Goal: Task Accomplishment & Management: Complete application form

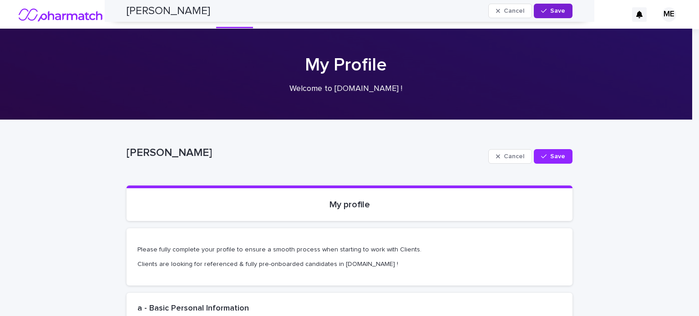
scroll to position [1165, 0]
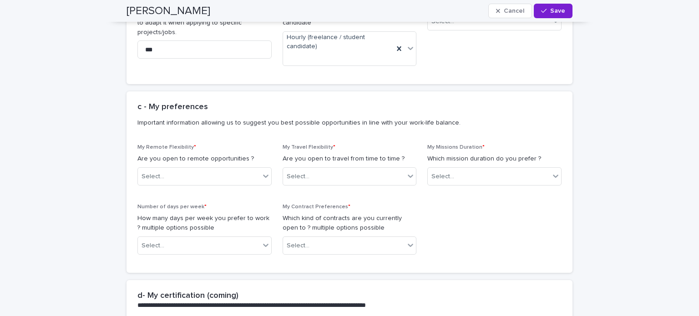
click at [551, 8] on span "Save" at bounding box center [557, 11] width 15 height 6
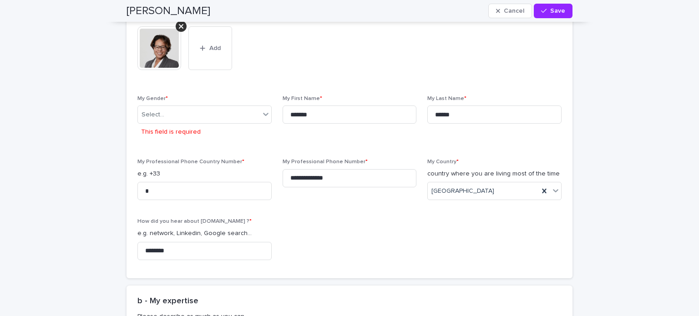
scroll to position [358, 0]
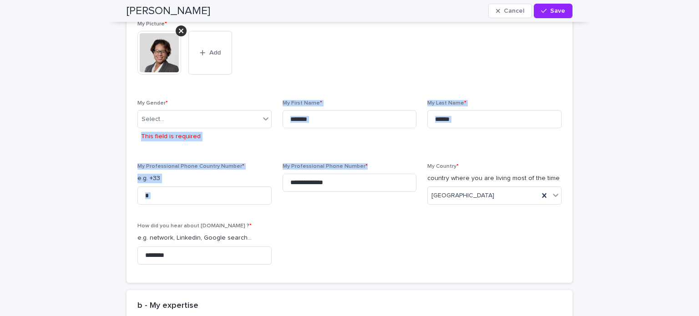
drag, startPoint x: 322, startPoint y: 202, endPoint x: 209, endPoint y: 131, distance: 133.3
click at [209, 131] on div "**********" at bounding box center [349, 146] width 424 height 251
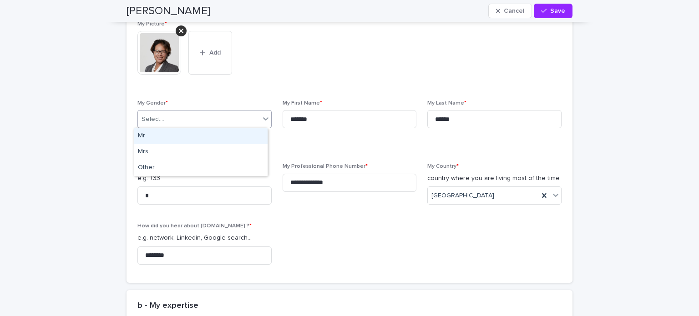
click at [218, 118] on div "Select..." at bounding box center [199, 119] width 122 height 15
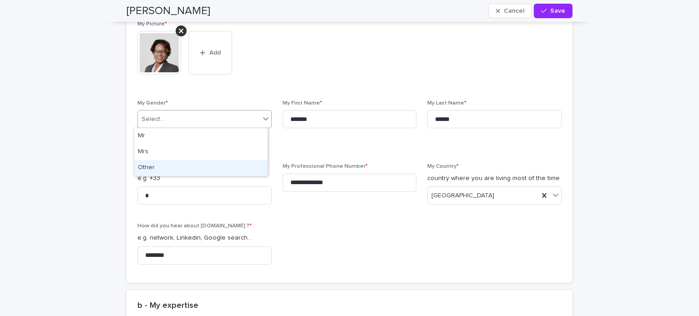
click at [149, 167] on div "Other" at bounding box center [200, 168] width 133 height 16
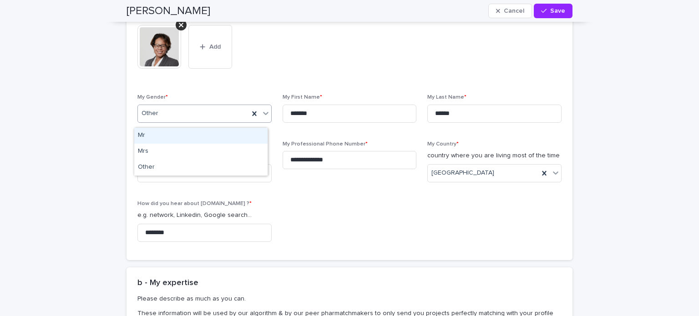
click at [206, 122] on div "My Gender * option Other, selected. option Mr focused, 1 of 3. 3 results availa…" at bounding box center [204, 111] width 134 height 35
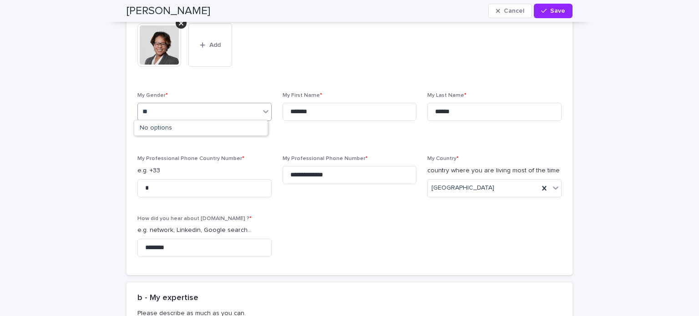
type input "*"
click at [149, 162] on div "Other" at bounding box center [200, 160] width 133 height 16
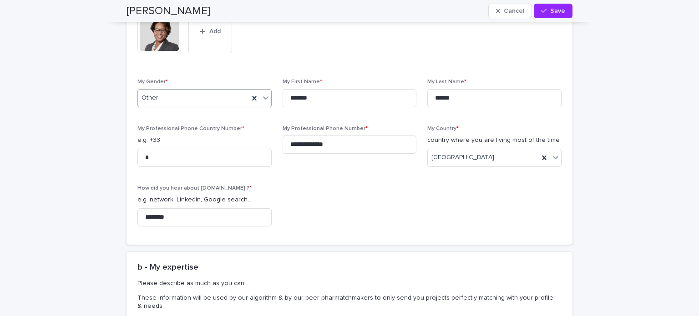
scroll to position [370, 0]
click at [225, 151] on input "*" at bounding box center [204, 159] width 134 height 18
type input "**********"
click at [306, 205] on div "**********" at bounding box center [349, 117] width 424 height 234
click at [231, 164] on input "**********" at bounding box center [204, 159] width 134 height 18
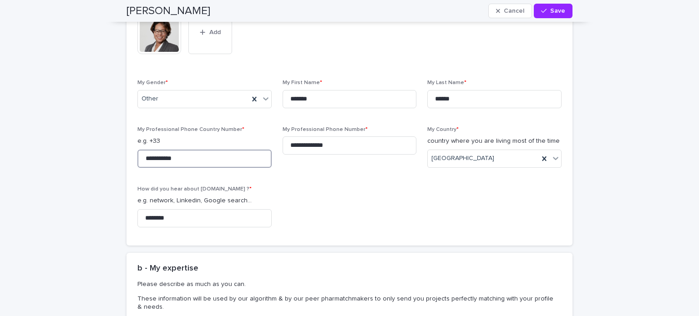
click at [231, 164] on input "**********" at bounding box center [204, 159] width 134 height 18
click at [320, 176] on div "**********" at bounding box center [349, 117] width 424 height 234
click at [142, 156] on input "*" at bounding box center [204, 159] width 134 height 18
type input "*"
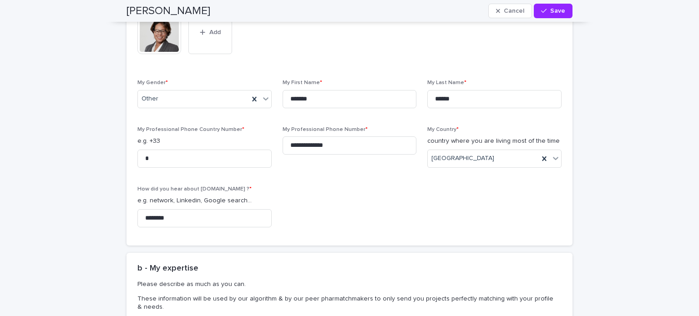
click at [315, 198] on div "**********" at bounding box center [349, 117] width 424 height 234
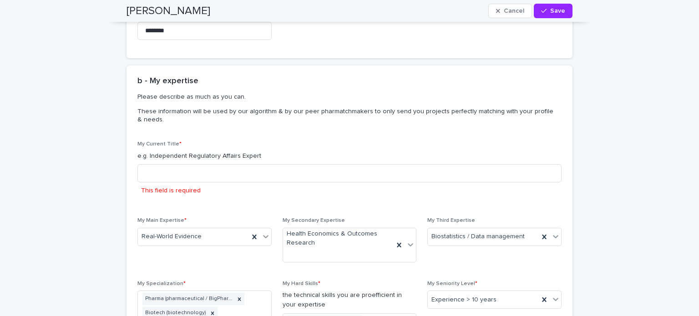
scroll to position [560, 0]
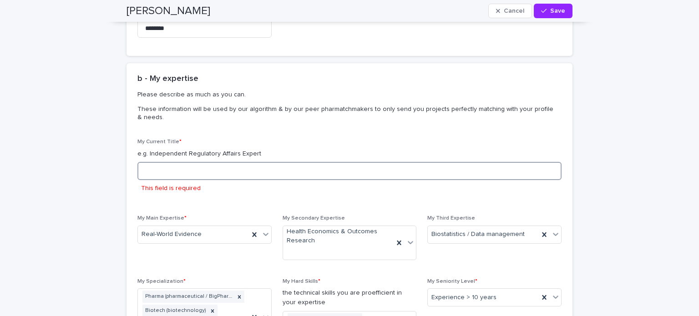
click at [330, 164] on input at bounding box center [349, 171] width 424 height 18
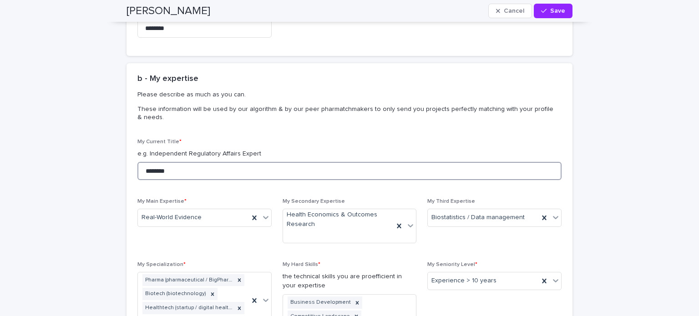
click at [330, 164] on input "********" at bounding box center [349, 171] width 424 height 18
drag, startPoint x: 337, startPoint y: 163, endPoint x: 327, endPoint y: 118, distance: 46.3
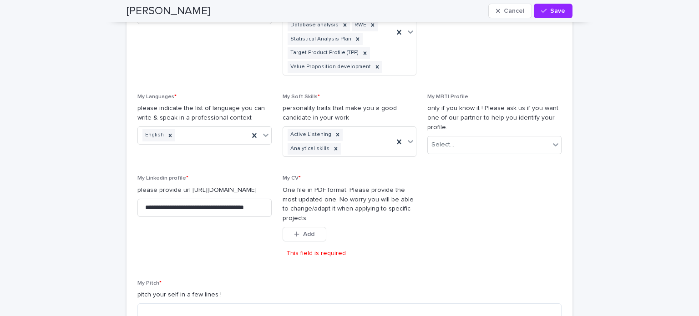
scroll to position [888, 0]
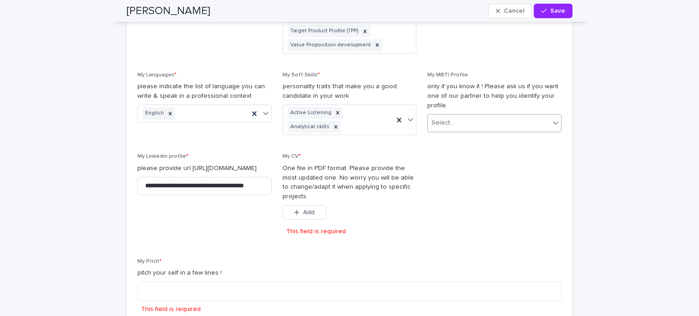
type input "**********"
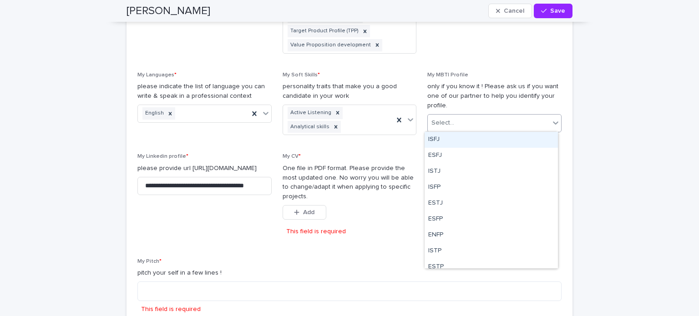
click at [473, 123] on div "Select..." at bounding box center [489, 123] width 122 height 15
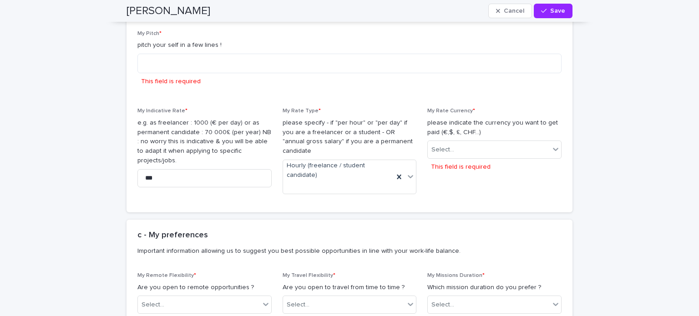
scroll to position [1117, 0]
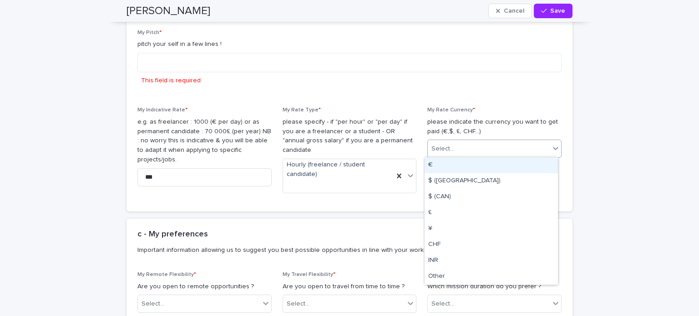
click at [465, 145] on div "Select..." at bounding box center [489, 149] width 122 height 15
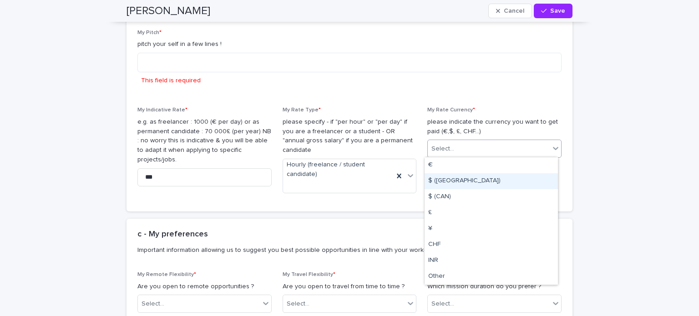
click at [441, 180] on div "$ ([GEOGRAPHIC_DATA])" at bounding box center [491, 181] width 133 height 16
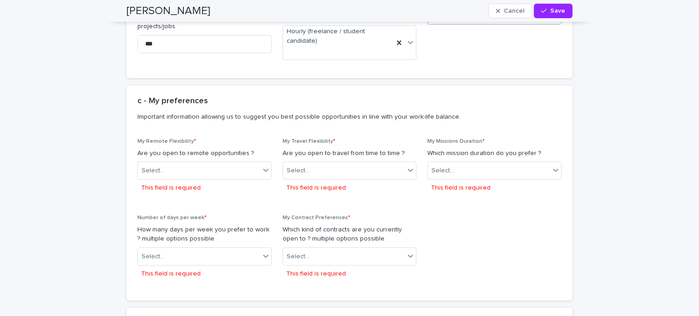
scroll to position [1255, 0]
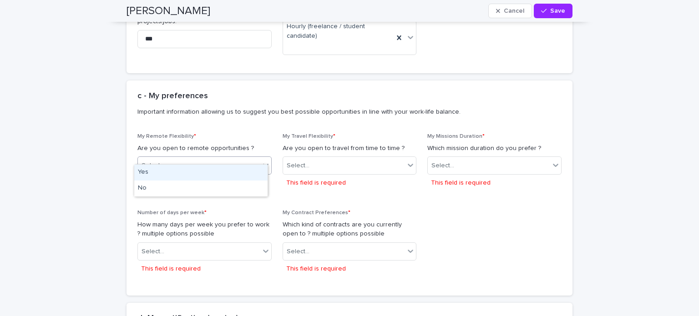
click at [247, 158] on div "Select..." at bounding box center [199, 165] width 122 height 15
click at [201, 171] on div "Yes" at bounding box center [200, 173] width 133 height 16
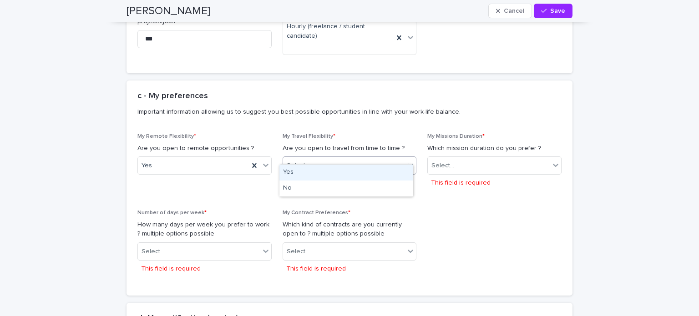
click at [362, 158] on div "Select..." at bounding box center [344, 165] width 122 height 15
click at [314, 177] on div "Yes" at bounding box center [345, 173] width 133 height 16
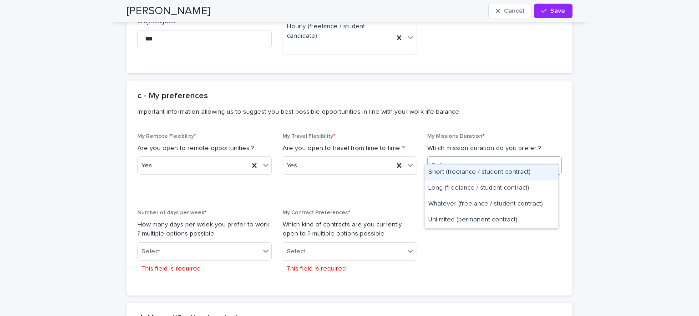
click at [484, 159] on div "Select..." at bounding box center [489, 165] width 122 height 15
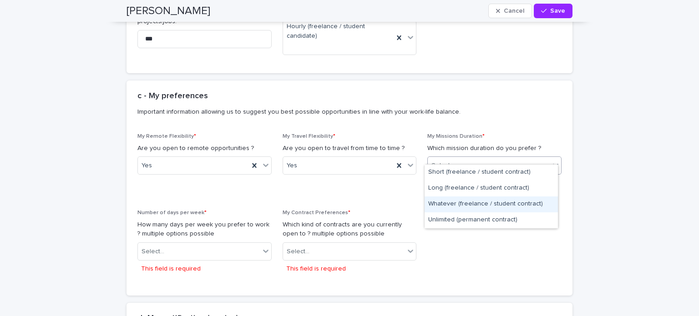
click at [455, 205] on div "Whatever (freelance / student contract)" at bounding box center [491, 205] width 133 height 16
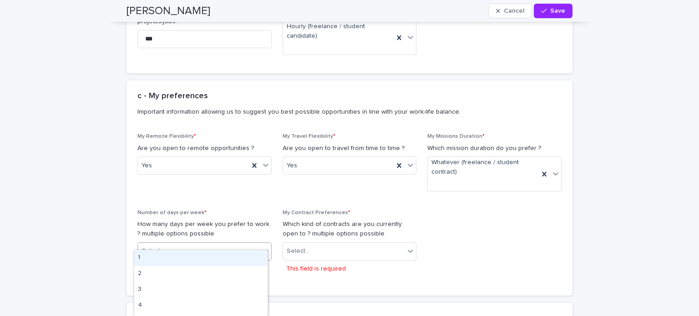
click at [224, 244] on div "Select..." at bounding box center [199, 251] width 122 height 15
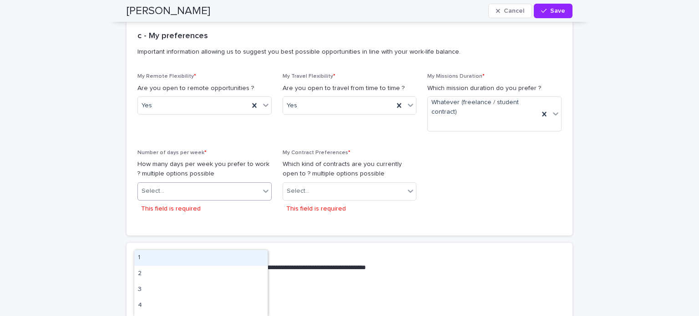
scroll to position [1333, 0]
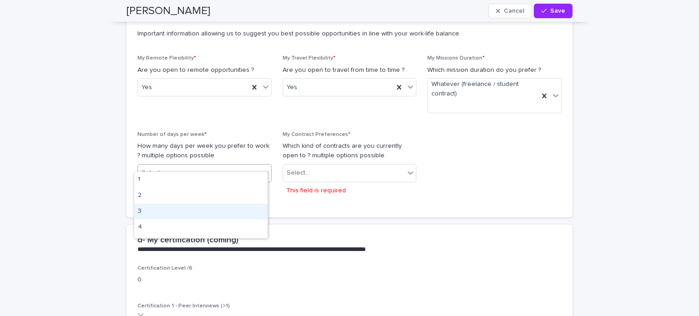
click at [153, 208] on div "3" at bounding box center [200, 212] width 133 height 16
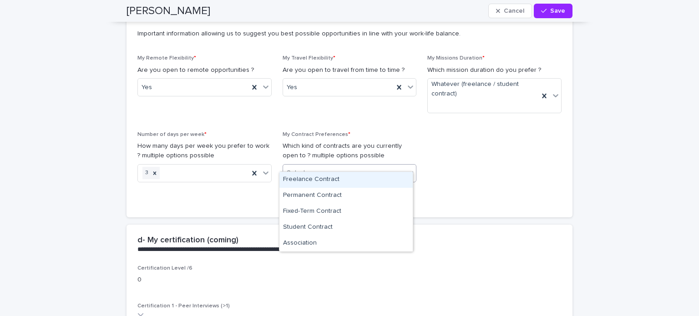
click at [349, 166] on div "Select..." at bounding box center [344, 173] width 122 height 15
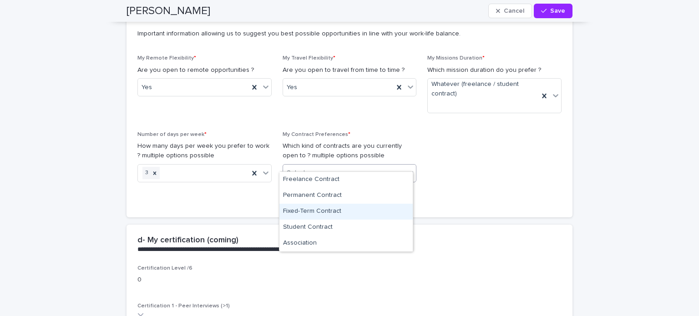
click at [322, 215] on div "Fixed-Term Contract" at bounding box center [345, 212] width 133 height 16
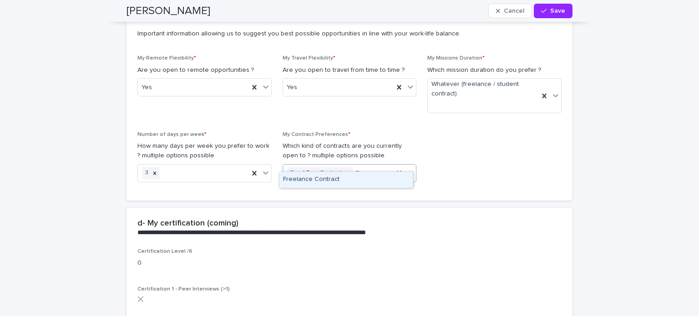
type input "***"
click at [327, 179] on div "Freelance Contract" at bounding box center [345, 180] width 133 height 16
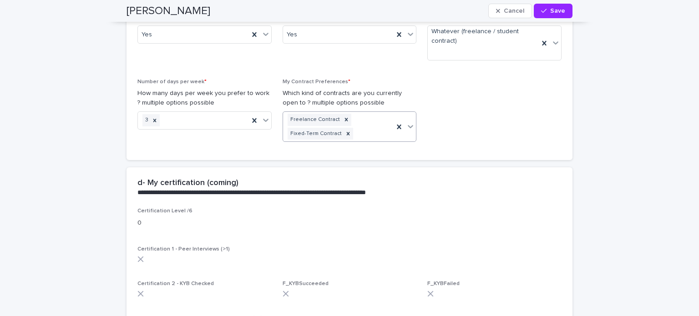
scroll to position [1399, 0]
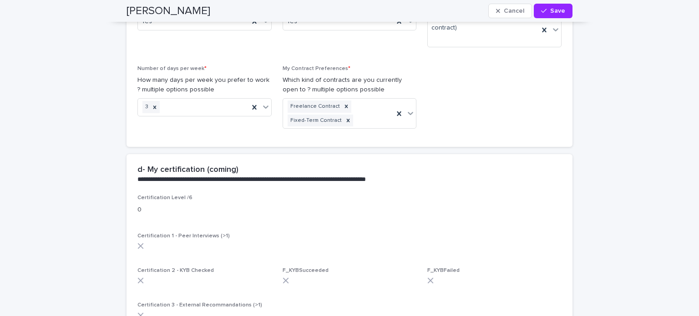
click at [292, 184] on div "**********" at bounding box center [347, 179] width 420 height 9
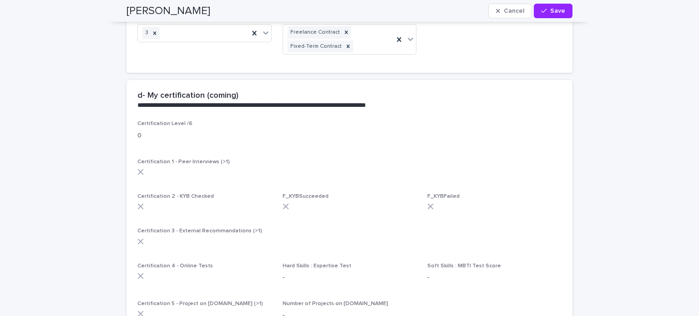
scroll to position [1476, 0]
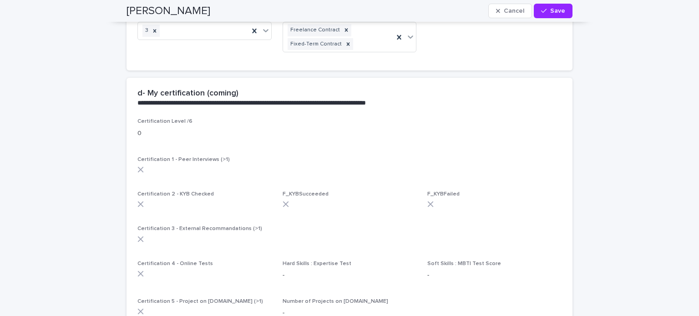
click at [260, 108] on div "**********" at bounding box center [347, 103] width 420 height 9
click at [173, 103] on div "**********" at bounding box center [347, 103] width 420 height 9
click at [179, 89] on h2 "d- My certification (coming)" at bounding box center [187, 94] width 101 height 10
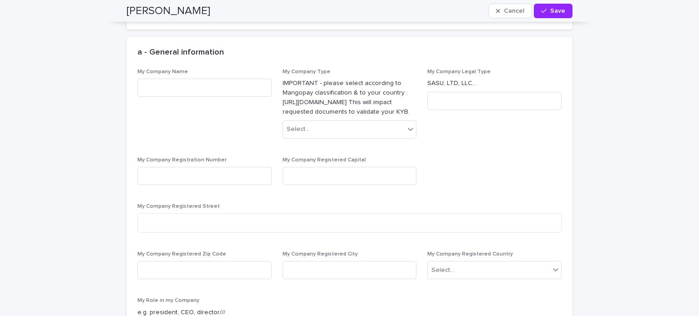
scroll to position [1979, 0]
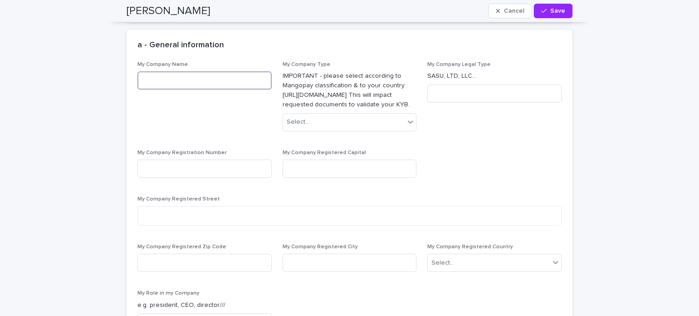
click at [231, 90] on input at bounding box center [204, 80] width 134 height 18
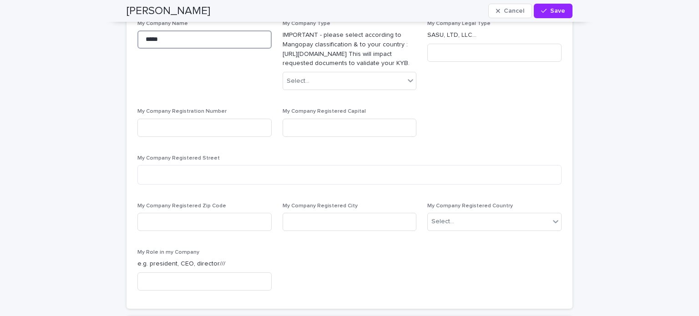
scroll to position [1946, 0]
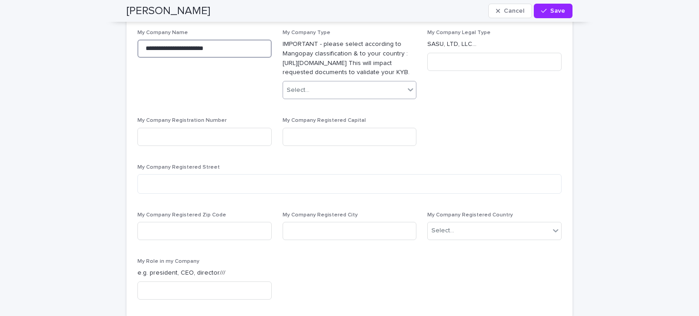
type input "**********"
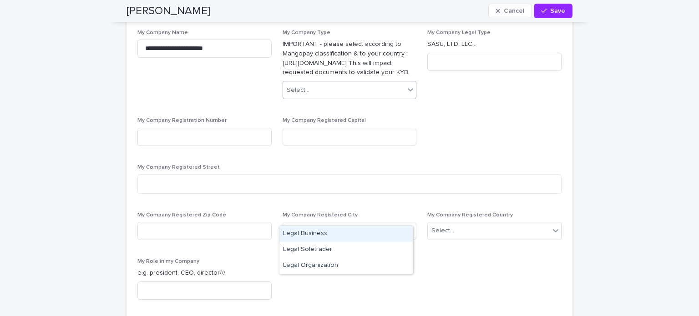
click at [360, 98] on div "Select..." at bounding box center [344, 90] width 122 height 15
click at [324, 233] on div "Legal Business" at bounding box center [345, 234] width 133 height 16
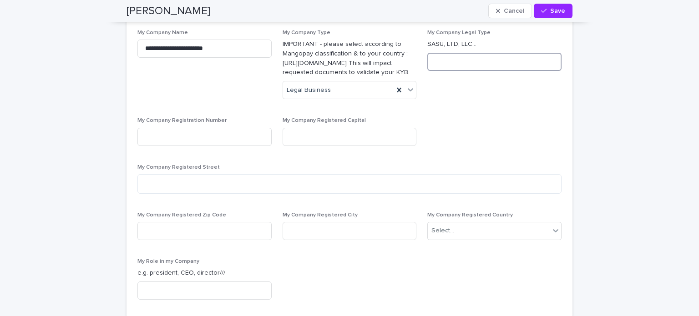
click at [452, 71] on input at bounding box center [494, 62] width 134 height 18
drag, startPoint x: 234, startPoint y: 163, endPoint x: 34, endPoint y: 157, distance: 199.9
click at [34, 157] on div "Loading... Saving… Loading... Saving… [PERSON_NAME] Save [PERSON_NAME] Save Edi…" at bounding box center [349, 84] width 699 height 3820
click at [443, 71] on input at bounding box center [494, 62] width 134 height 18
paste input "**********"
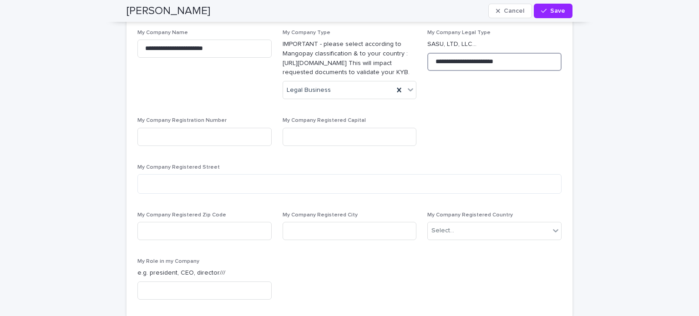
type input "**********"
click at [433, 260] on div "**********" at bounding box center [349, 169] width 424 height 278
click at [226, 146] on input at bounding box center [204, 137] width 134 height 18
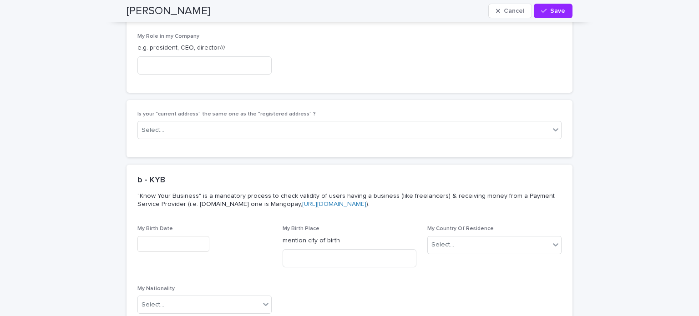
scroll to position [2175, 0]
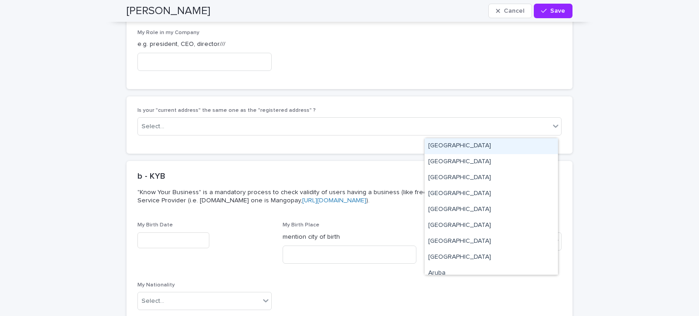
click at [489, 10] on div "Select..." at bounding box center [489, 2] width 122 height 15
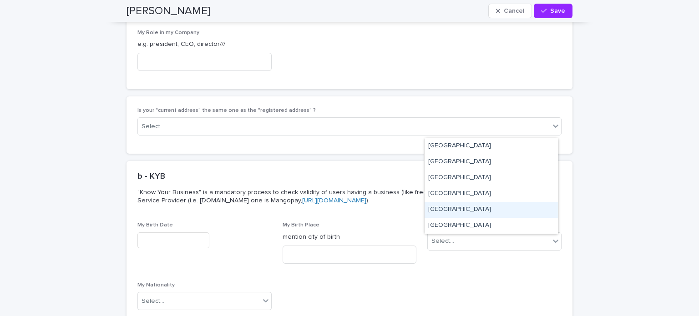
type input "*"
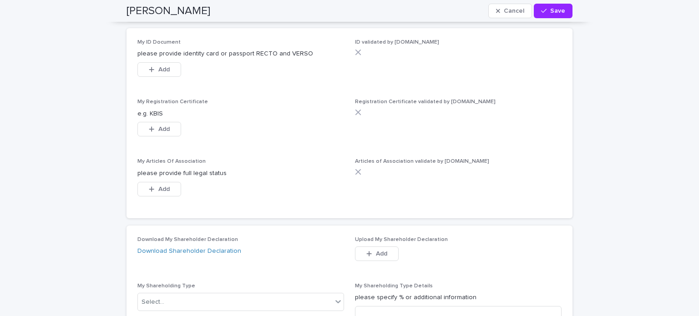
scroll to position [2501, 0]
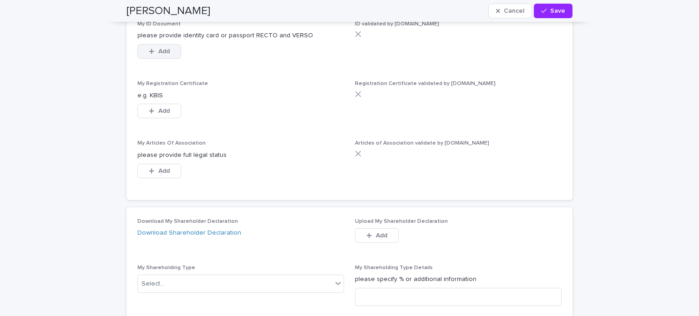
click at [167, 59] on button "Add" at bounding box center [159, 51] width 44 height 15
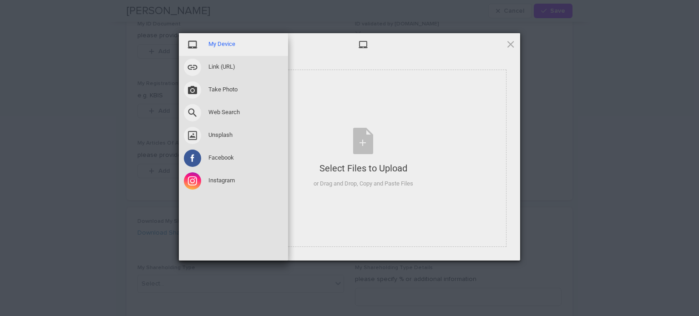
click at [209, 43] on span "My Device" at bounding box center [221, 44] width 27 height 8
click at [221, 43] on span "My Device" at bounding box center [221, 44] width 27 height 8
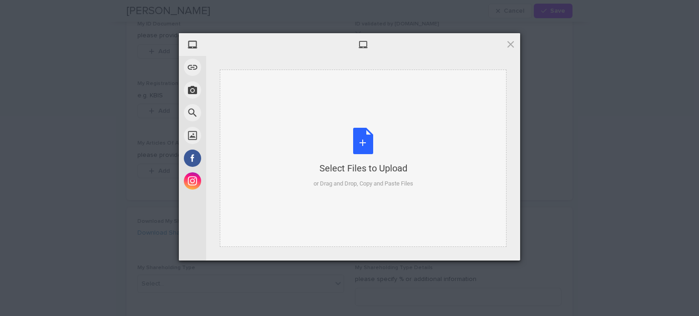
click at [360, 145] on div "Select Files to Upload or Drag and Drop, Copy and Paste Files" at bounding box center [364, 158] width 100 height 61
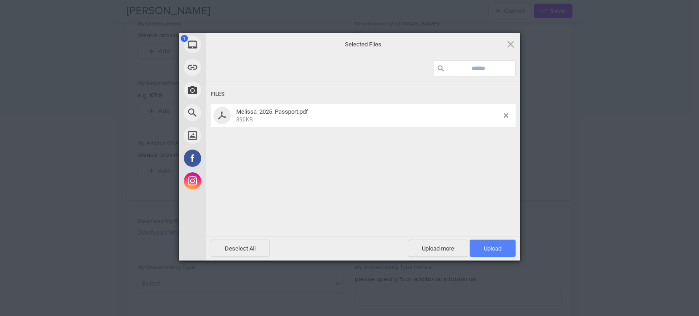
click at [495, 250] on span "Upload 1" at bounding box center [493, 248] width 18 height 7
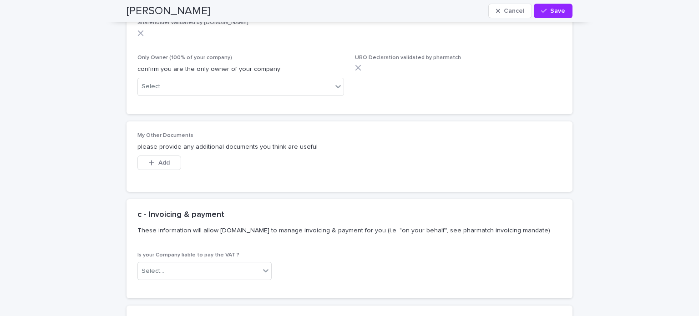
scroll to position [2839, 0]
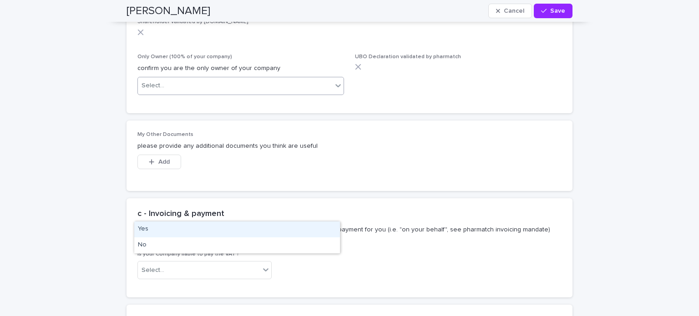
click at [245, 93] on div "Select..." at bounding box center [235, 85] width 194 height 15
click at [198, 228] on div "Yes" at bounding box center [237, 230] width 206 height 16
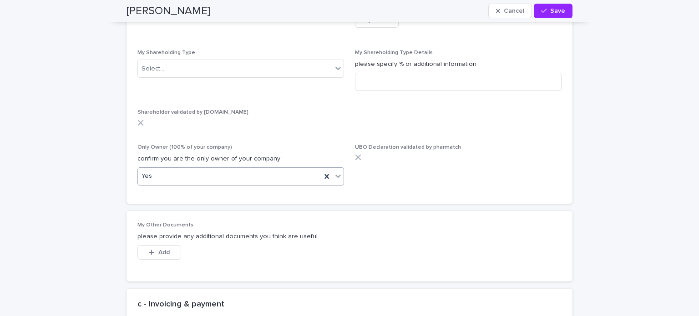
scroll to position [2747, 0]
click at [225, 22] on link "Download Shareholder Declaration" at bounding box center [189, 19] width 104 height 6
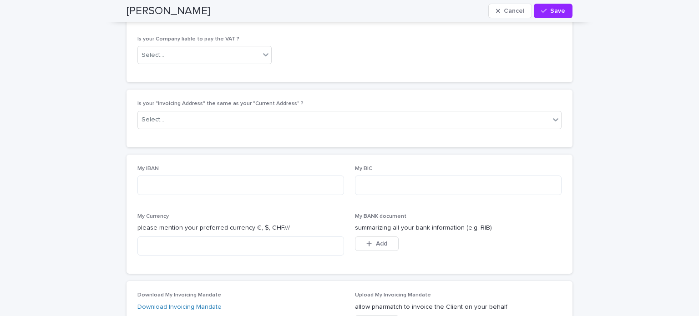
scroll to position [3065, 0]
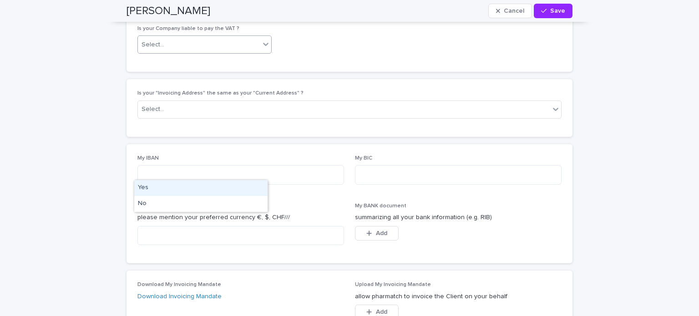
click at [198, 52] on div "Select..." at bounding box center [199, 44] width 122 height 15
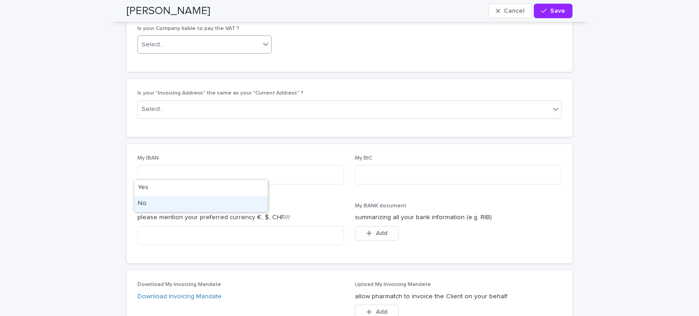
click at [154, 204] on div "No" at bounding box center [200, 204] width 133 height 16
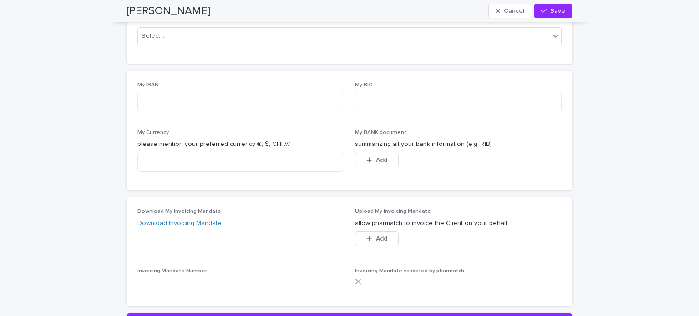
scroll to position [3178, 0]
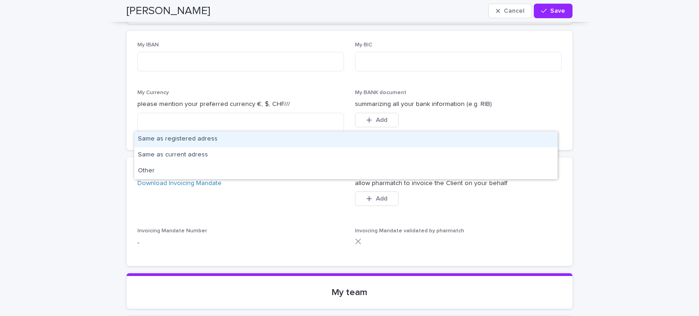
click at [209, 140] on div "Same as registered adress" at bounding box center [345, 140] width 423 height 16
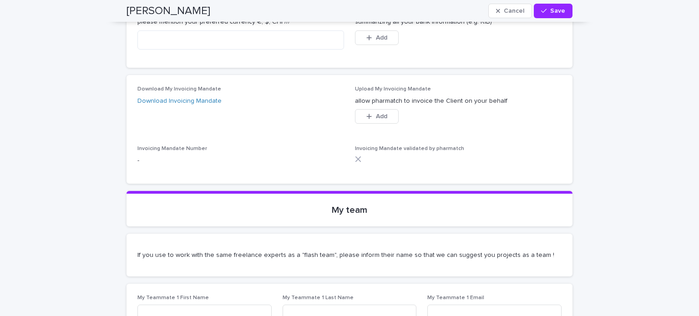
scroll to position [3262, 0]
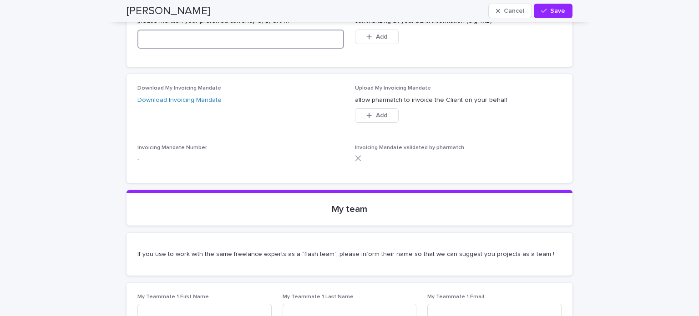
click at [246, 49] on textarea at bounding box center [240, 40] width 207 height 20
type textarea "*"
click at [260, 172] on div "Download My Invoicing Mandate Download Invoicing Mandate Upload My Invoicing Ma…" at bounding box center [349, 128] width 424 height 86
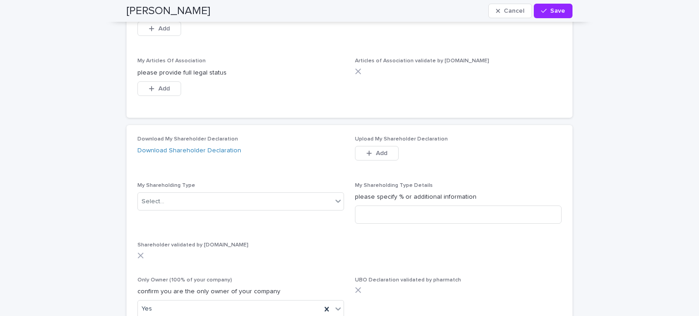
scroll to position [2614, 0]
click at [161, 34] on span "Add" at bounding box center [163, 30] width 11 height 6
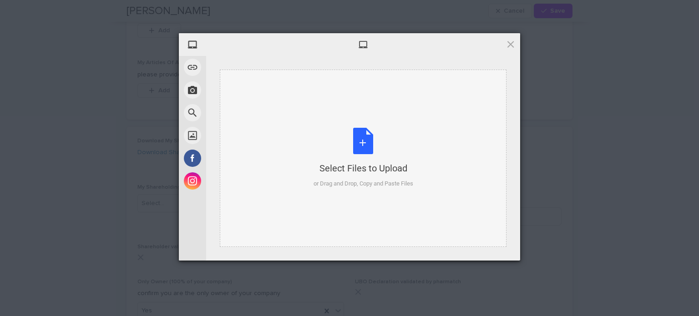
click at [372, 140] on div "Select Files to Upload or Drag and Drop, Copy and Paste Files" at bounding box center [364, 158] width 100 height 61
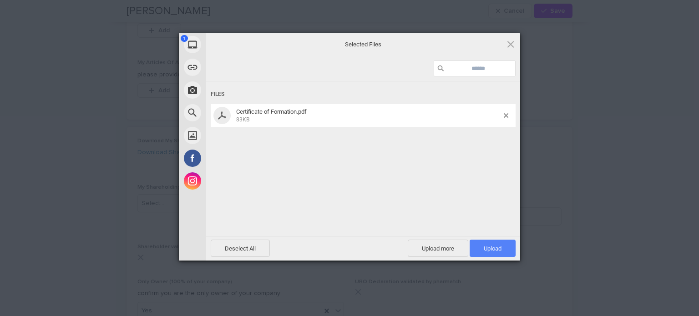
click at [496, 252] on span "Upload 1" at bounding box center [493, 248] width 18 height 7
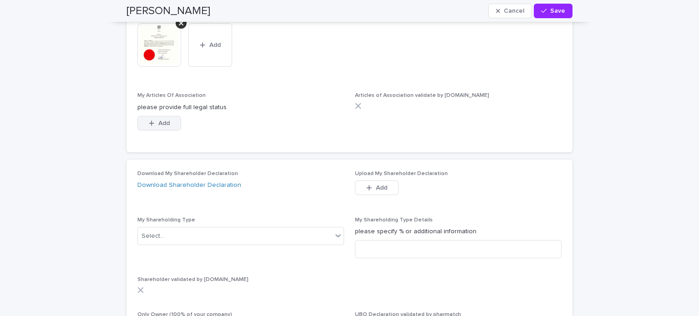
click at [152, 127] on div "button" at bounding box center [153, 123] width 9 height 6
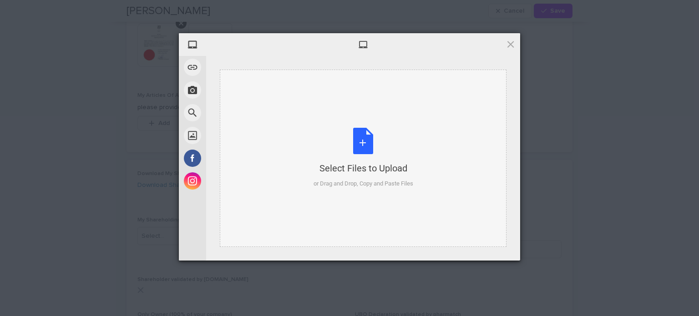
click at [368, 142] on div "Select Files to Upload or Drag and Drop, Copy and Paste Files" at bounding box center [364, 158] width 100 height 61
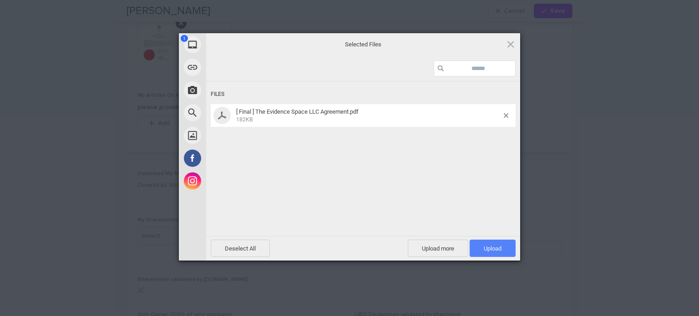
click at [493, 249] on span "Upload 1" at bounding box center [493, 248] width 18 height 7
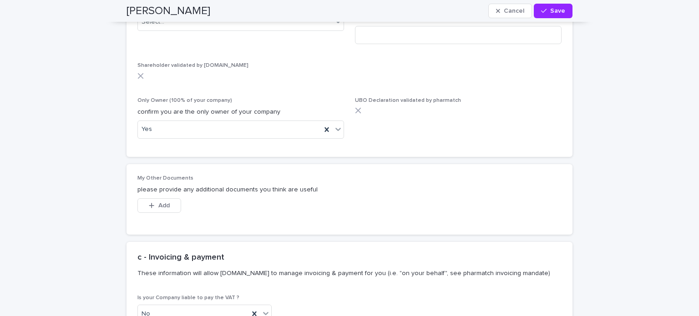
scroll to position [2862, 0]
